Goal: Information Seeking & Learning: Learn about a topic

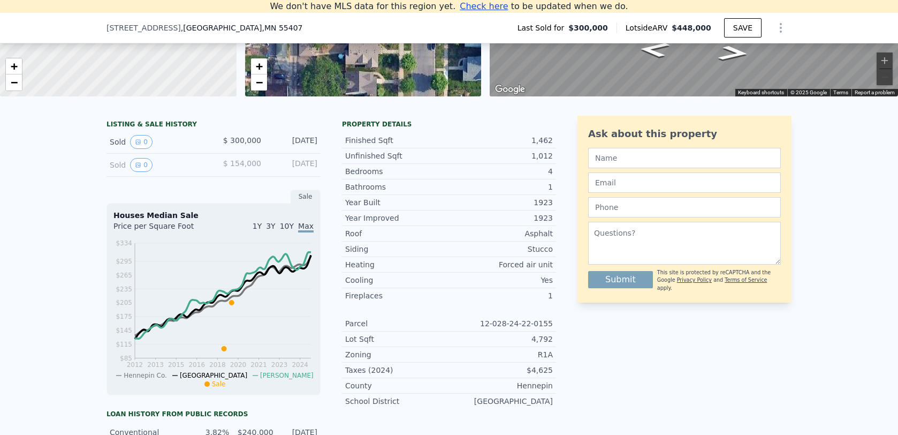
scroll to position [188, 0]
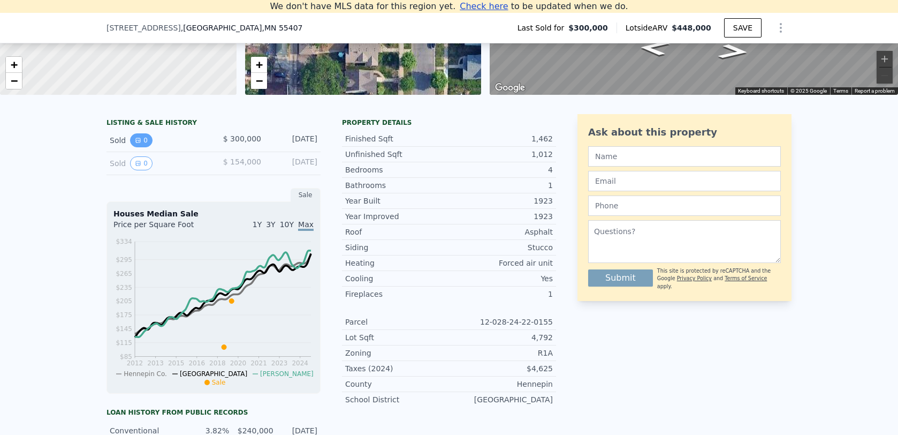
click at [140, 142] on icon "View historical data" at bounding box center [138, 140] width 4 height 4
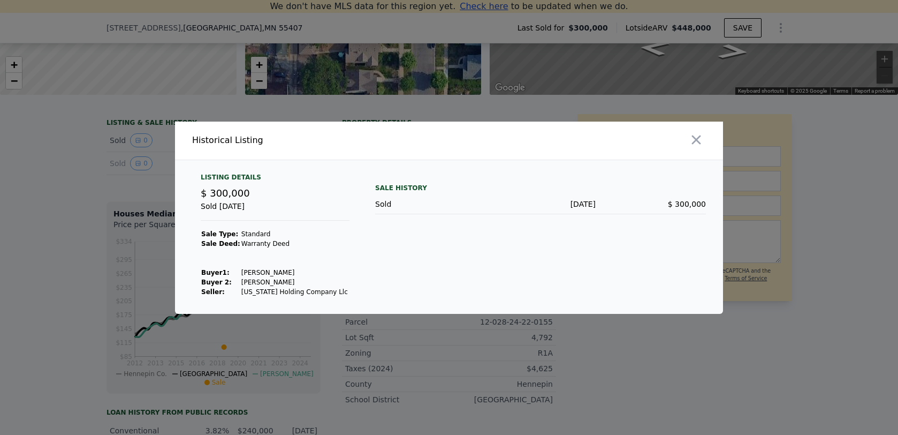
click at [78, 170] on div at bounding box center [449, 217] width 898 height 435
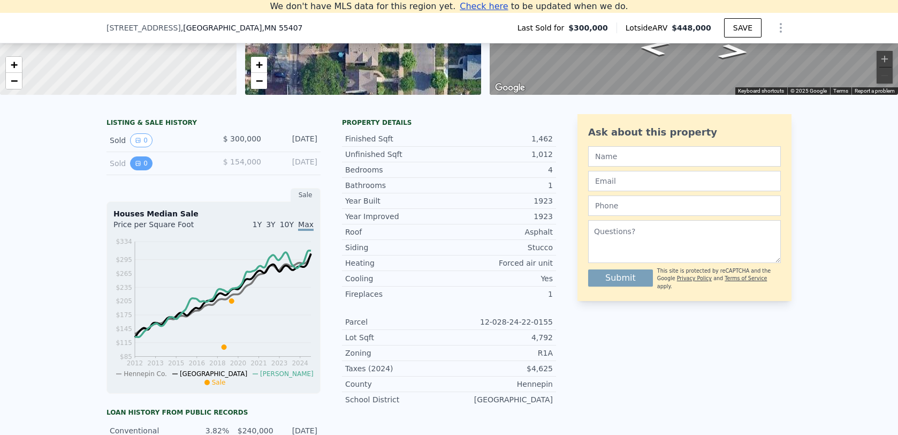
click at [144, 165] on button "0" at bounding box center [141, 163] width 22 height 14
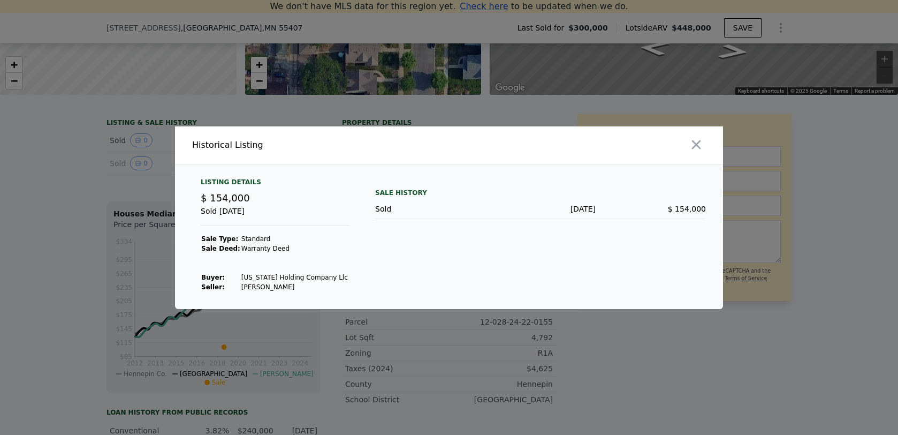
click at [82, 182] on div at bounding box center [449, 217] width 898 height 435
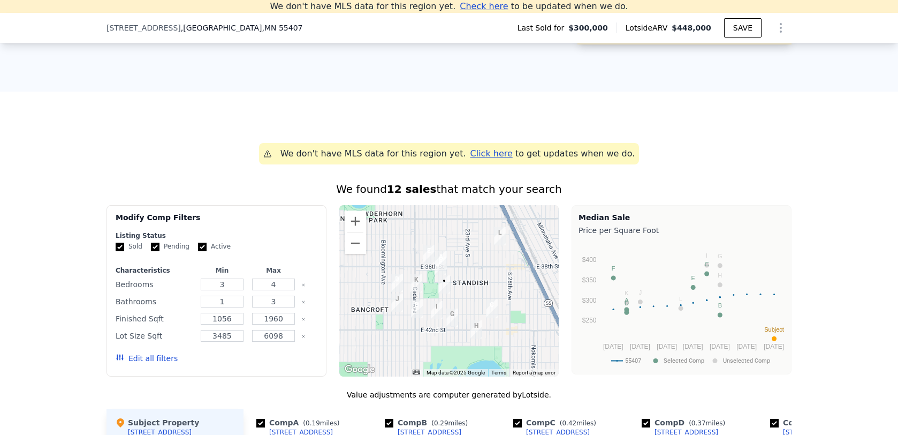
scroll to position [741, 0]
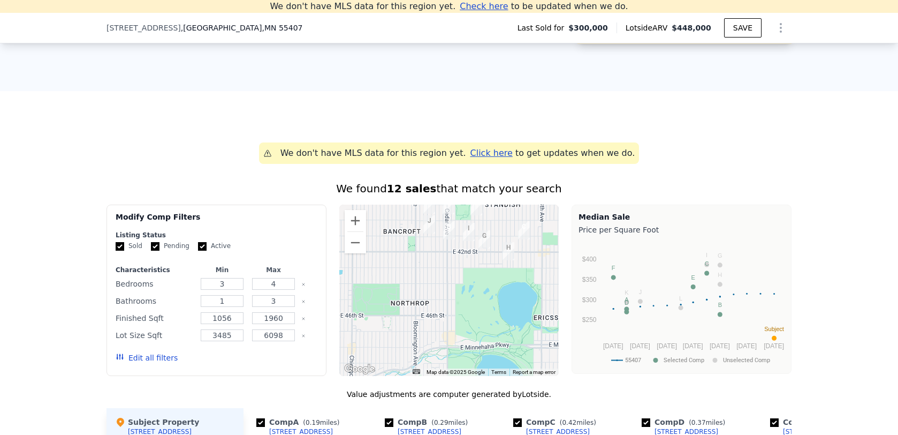
drag, startPoint x: 461, startPoint y: 352, endPoint x: 493, endPoint y: 272, distance: 85.5
click at [493, 272] on div at bounding box center [449, 289] width 220 height 171
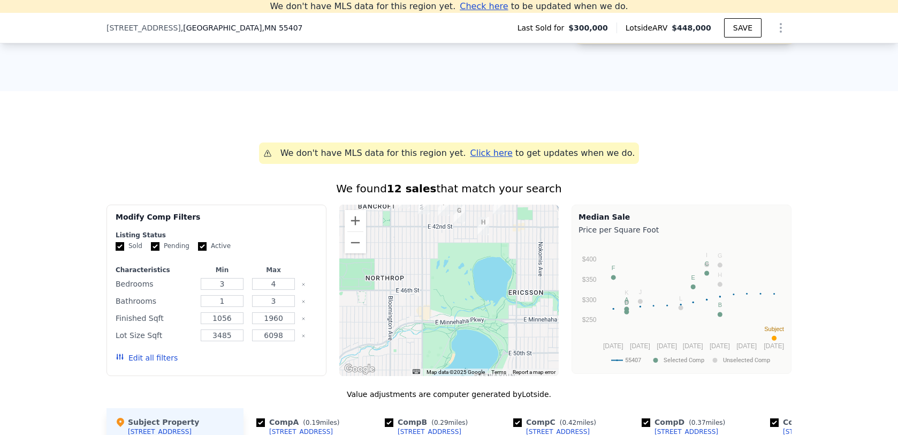
drag, startPoint x: 456, startPoint y: 275, endPoint x: 429, endPoint y: 250, distance: 36.8
click at [429, 250] on div at bounding box center [449, 289] width 220 height 171
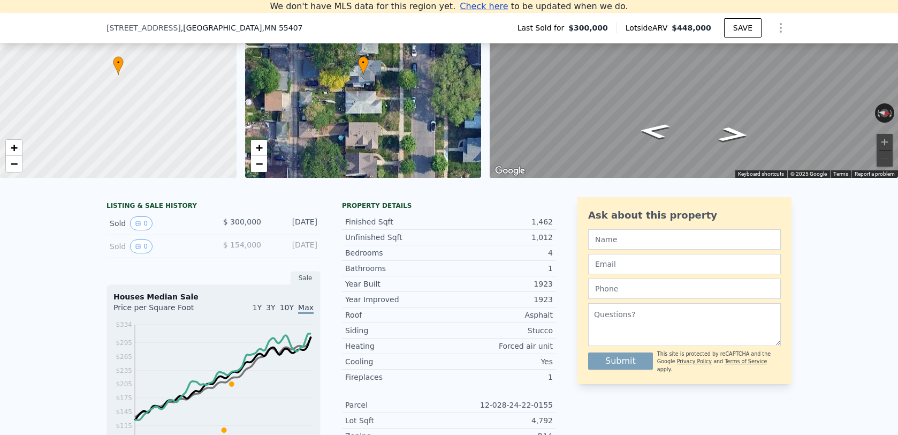
scroll to position [0, 0]
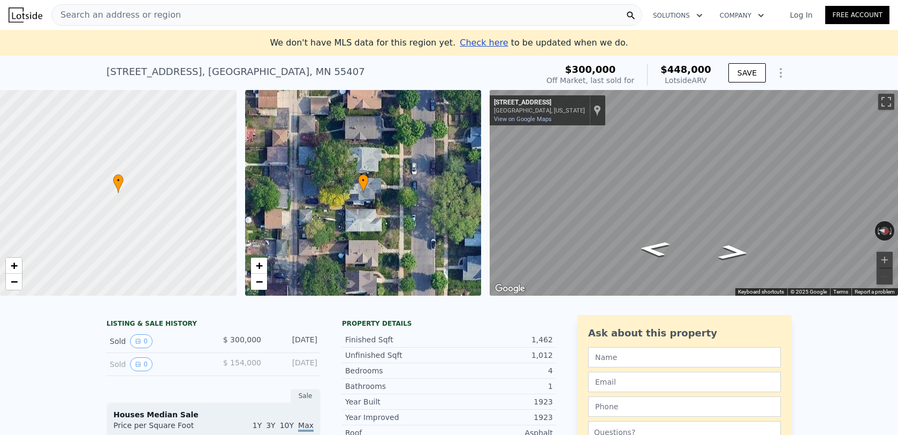
click at [150, 15] on span "Search an address or region" at bounding box center [116, 15] width 129 height 13
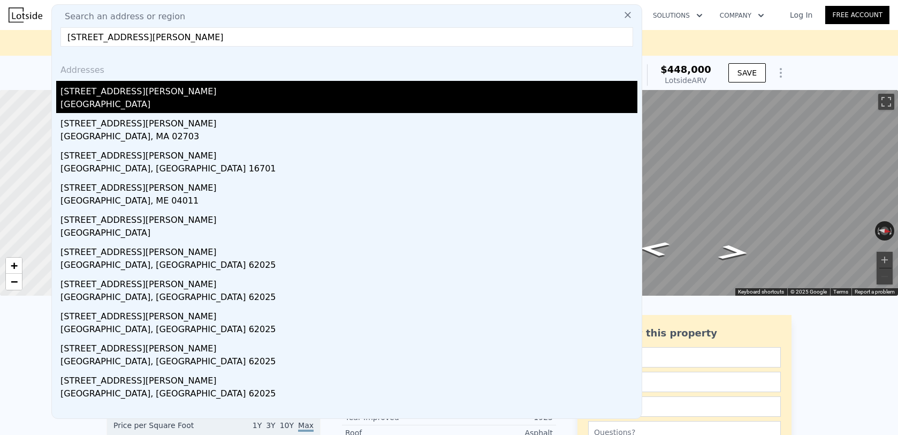
type input "[STREET_ADDRESS][PERSON_NAME]"
click at [216, 94] on div "[STREET_ADDRESS][PERSON_NAME]" at bounding box center [348, 89] width 577 height 17
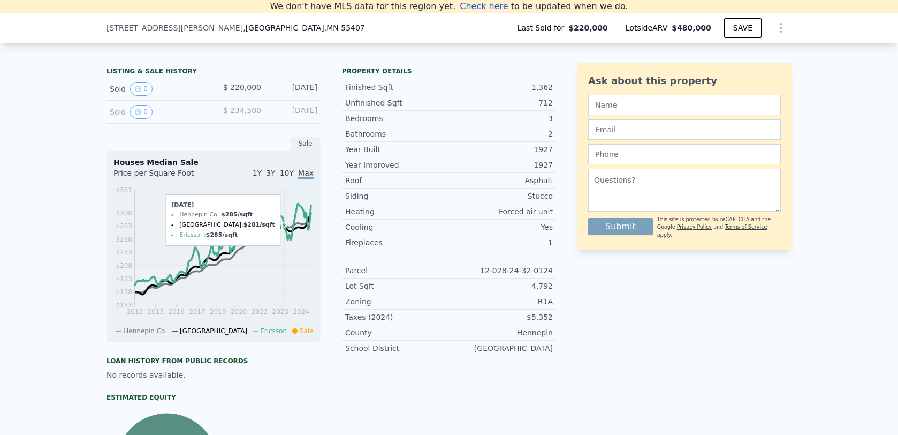
scroll to position [245, 0]
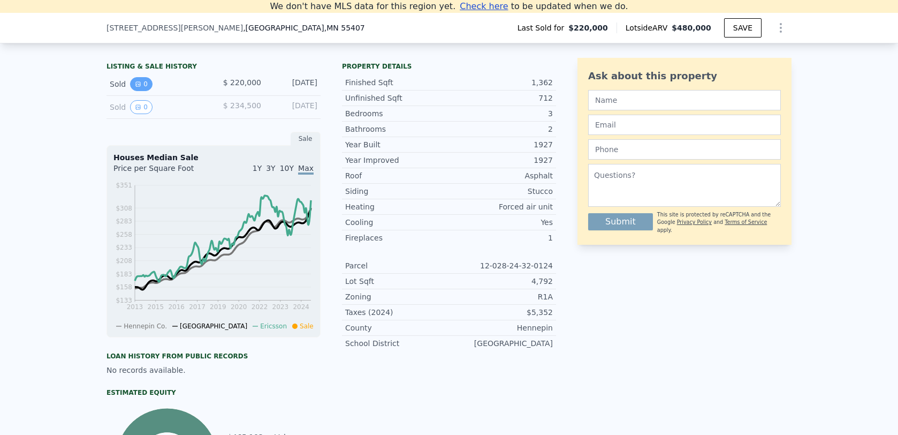
click at [145, 82] on button "0" at bounding box center [141, 84] width 22 height 14
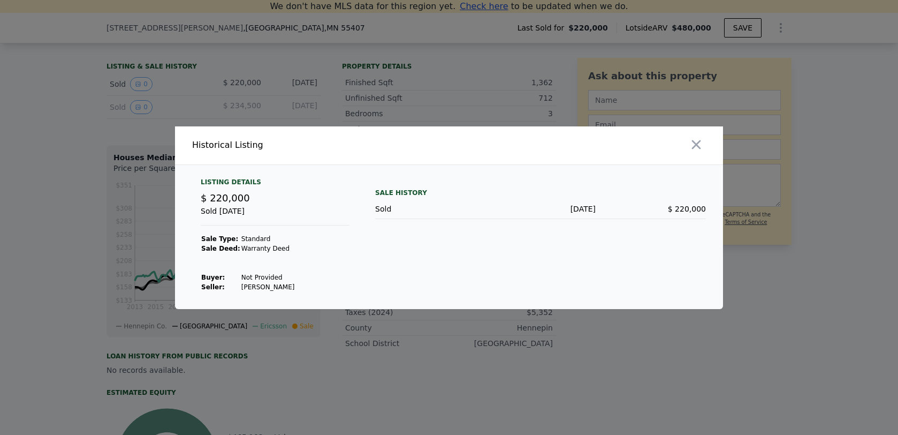
click at [55, 122] on div at bounding box center [449, 217] width 898 height 435
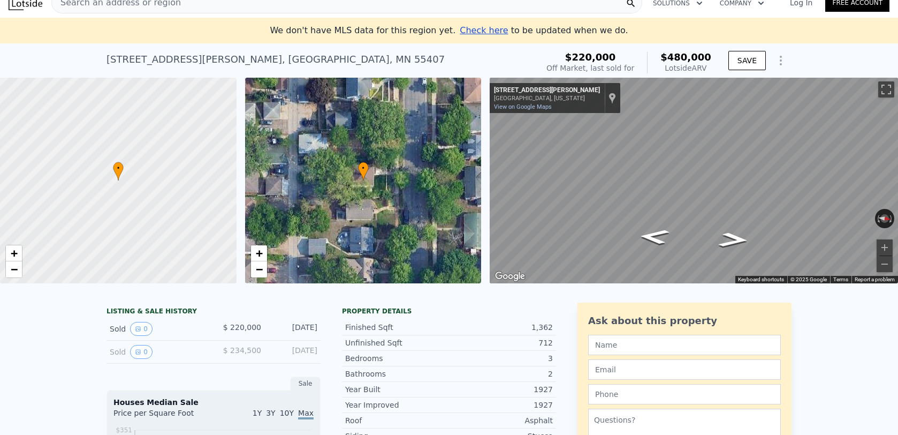
scroll to position [0, 0]
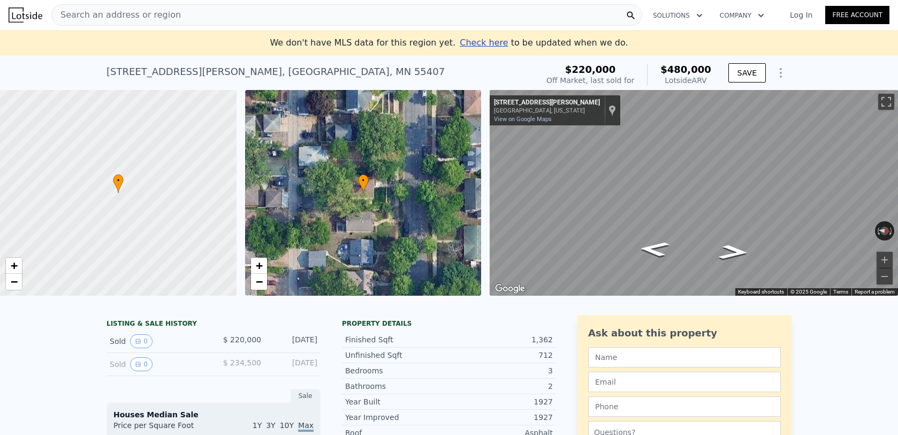
click at [149, 19] on span "Search an address or region" at bounding box center [116, 15] width 129 height 13
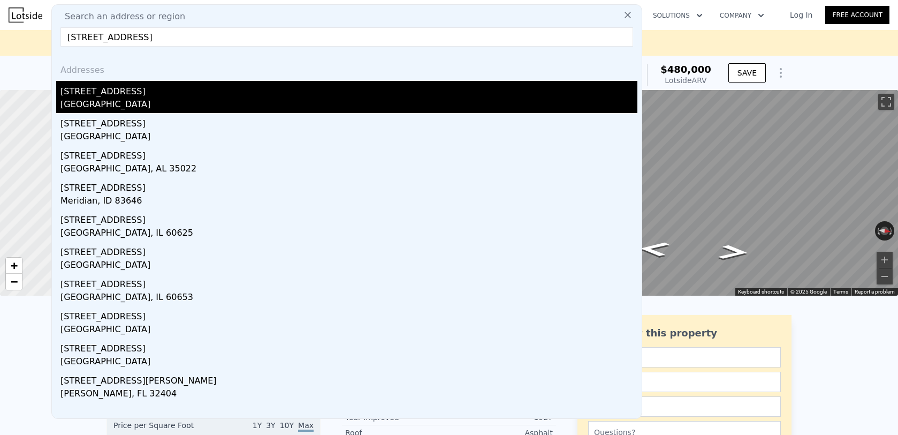
type input "[STREET_ADDRESS]"
click at [165, 90] on div "[STREET_ADDRESS]" at bounding box center [348, 89] width 577 height 17
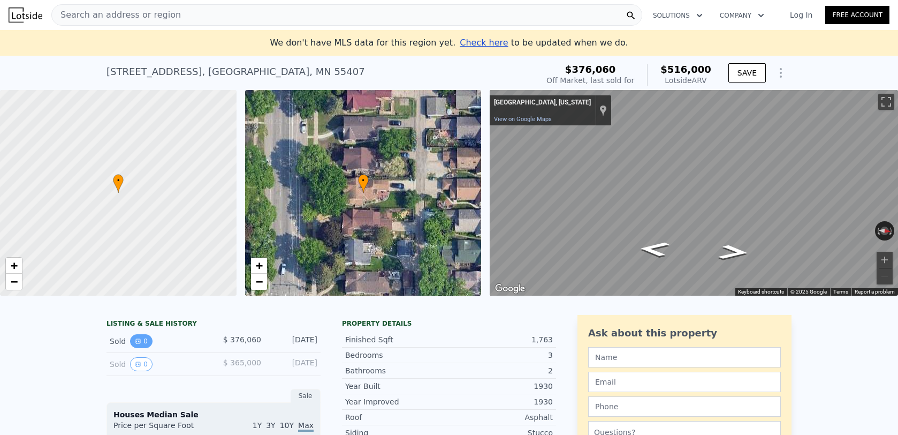
click at [138, 338] on icon "View historical data" at bounding box center [138, 341] width 6 height 6
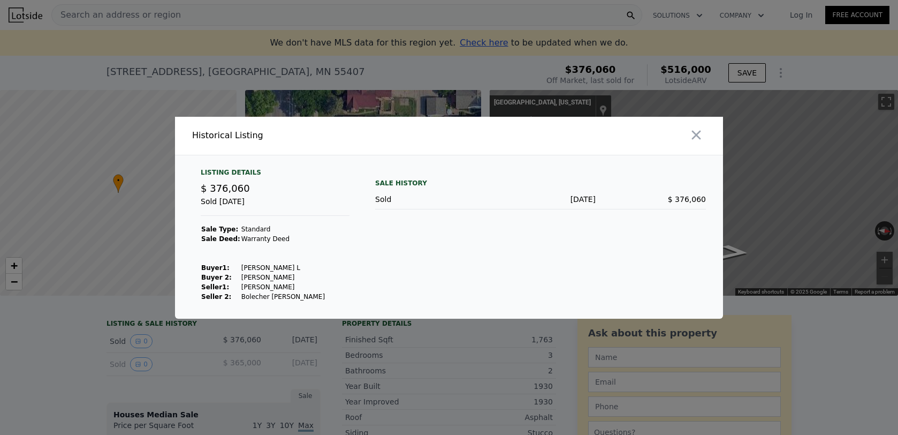
click at [80, 343] on div at bounding box center [449, 217] width 898 height 435
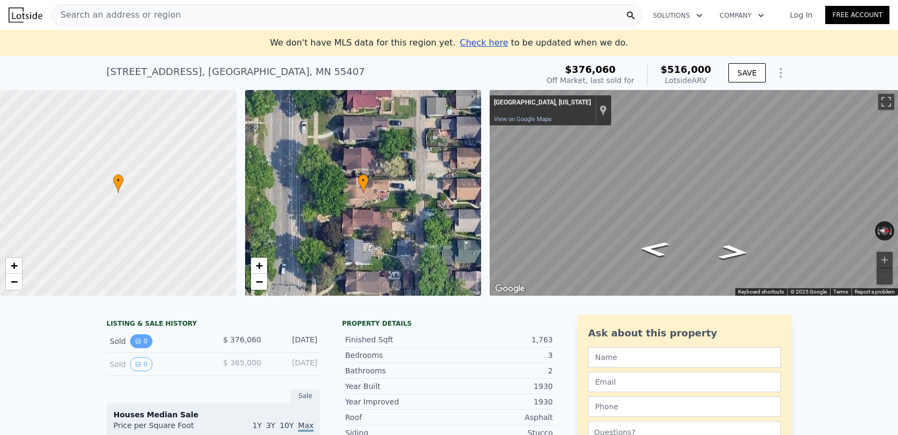
click at [142, 339] on button "0" at bounding box center [141, 341] width 22 height 14
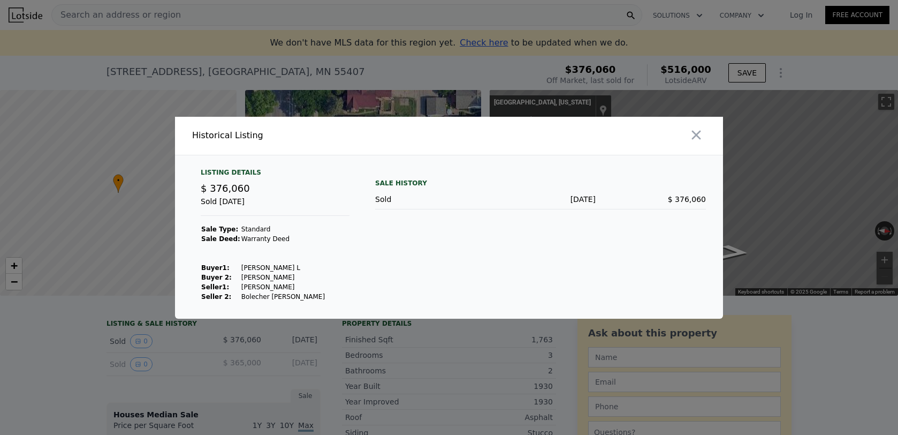
click at [75, 355] on div at bounding box center [449, 217] width 898 height 435
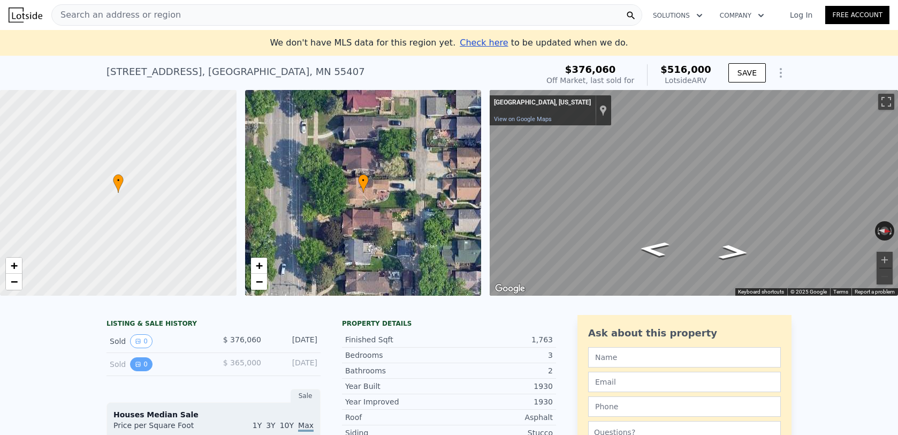
click at [141, 365] on button "0" at bounding box center [141, 364] width 22 height 14
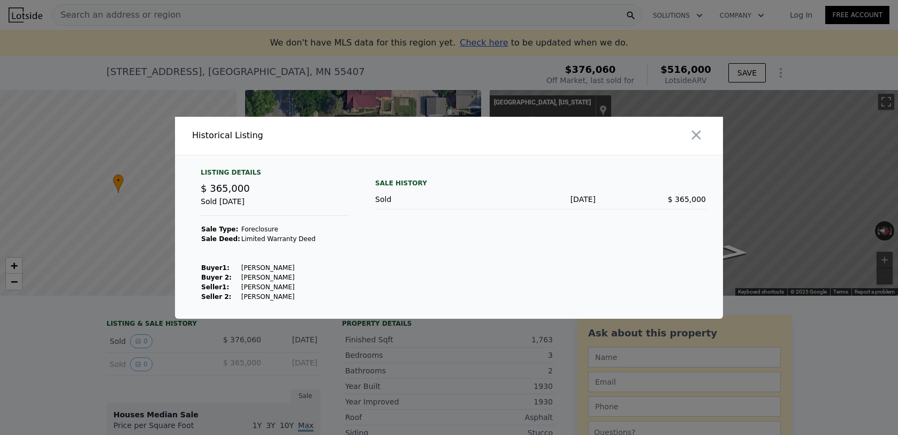
click at [89, 355] on div at bounding box center [449, 217] width 898 height 435
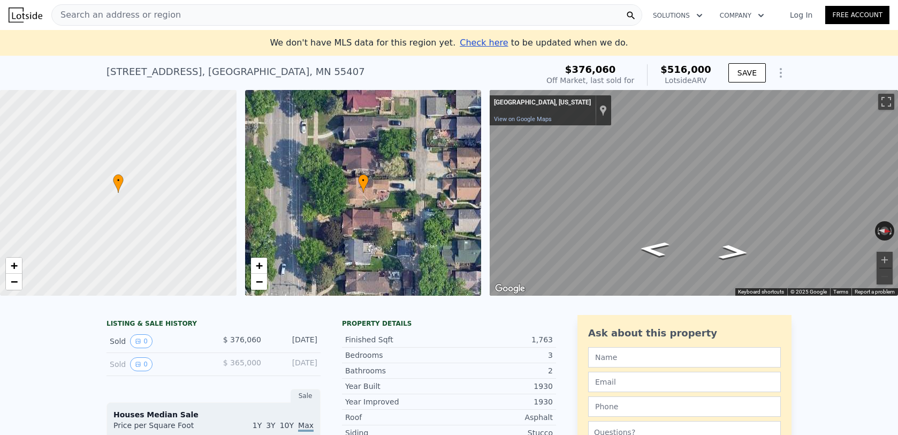
type input "3"
type input "4"
type input "1"
type input "3"
type input "1123"
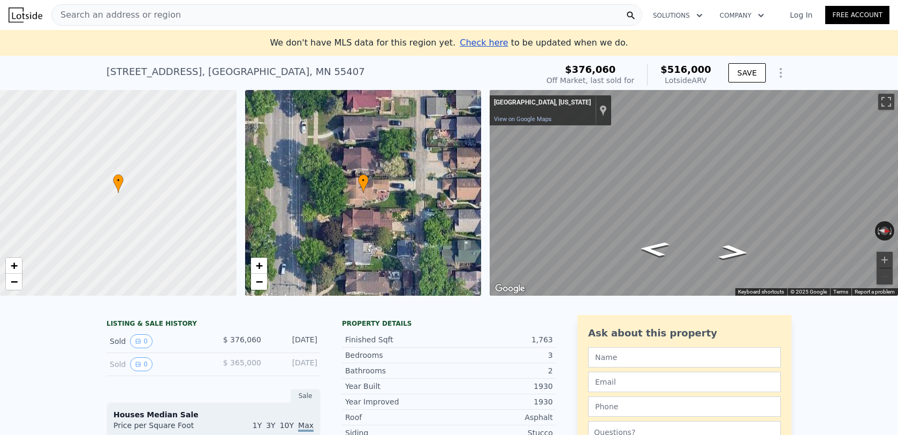
type input "1526"
type input "3485"
type input "6098"
type input "$ 480,000"
type input "5"
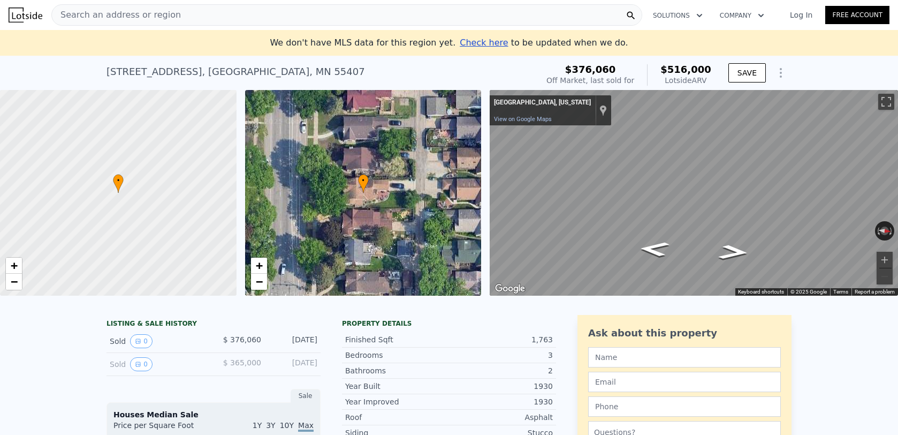
type input "$ 213,975"
